Goal: Navigation & Orientation: Find specific page/section

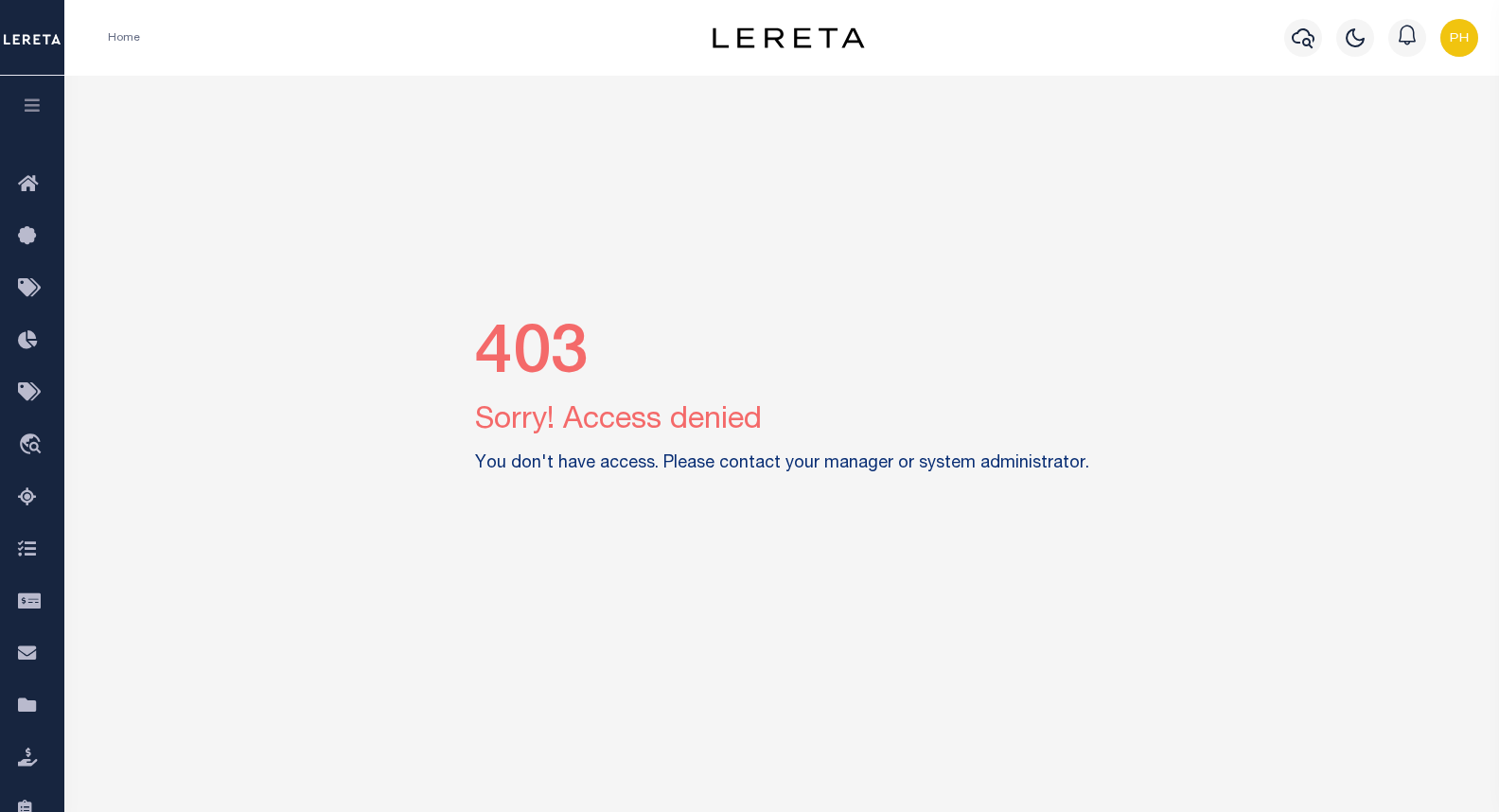
click at [1460, 39] on img "button" at bounding box center [1458, 38] width 38 height 38
click at [1377, 135] on span "Sign out" at bounding box center [1384, 135] width 54 height 14
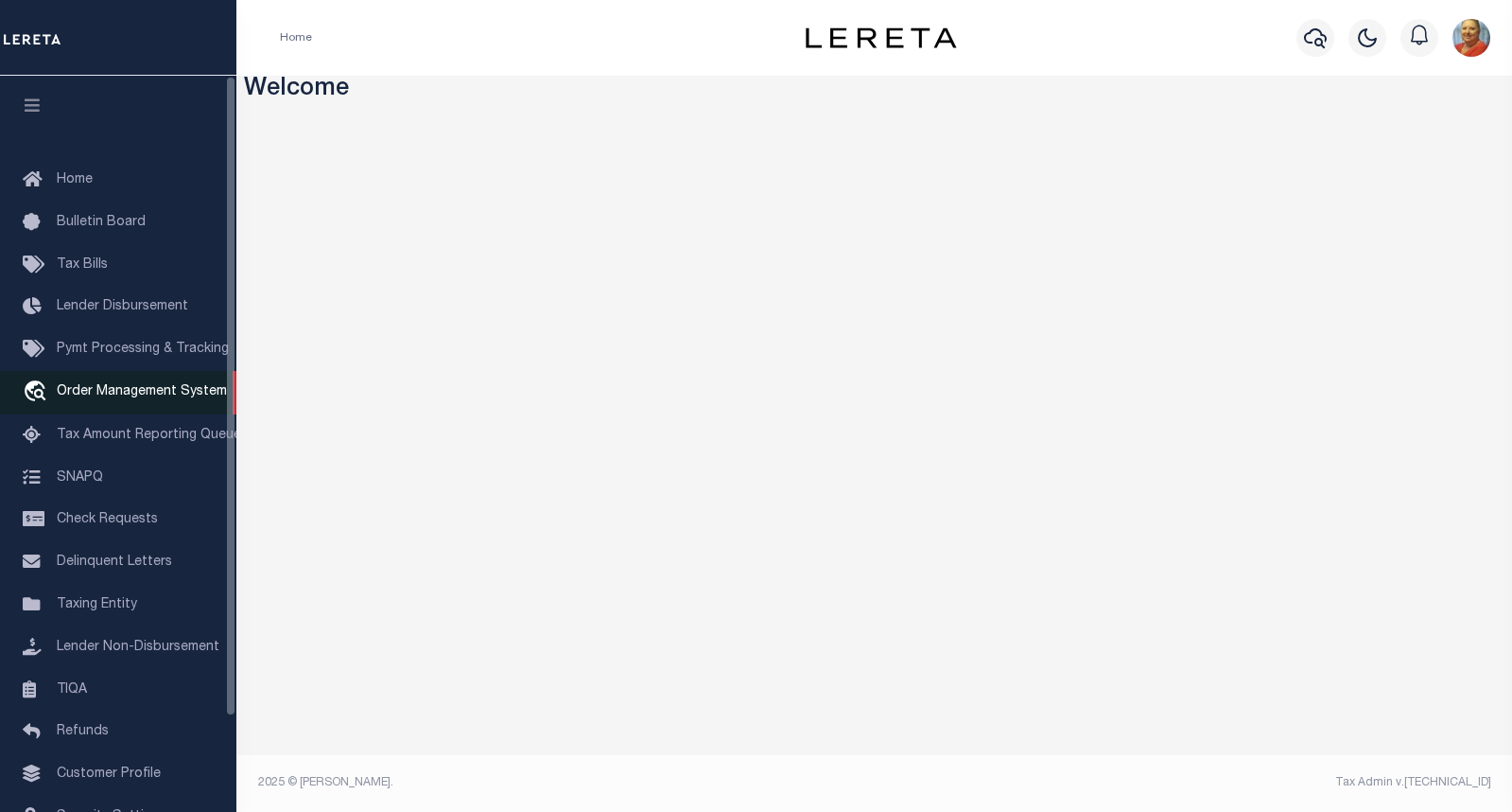
click at [106, 397] on span "Order Management System" at bounding box center [142, 392] width 170 height 14
